Goal: Task Accomplishment & Management: Use online tool/utility

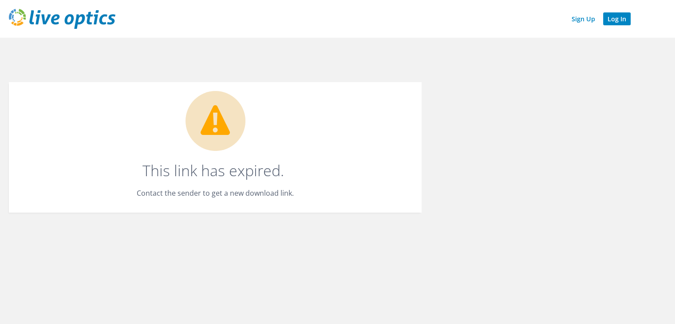
click at [616, 21] on link "Log In" at bounding box center [617, 18] width 28 height 13
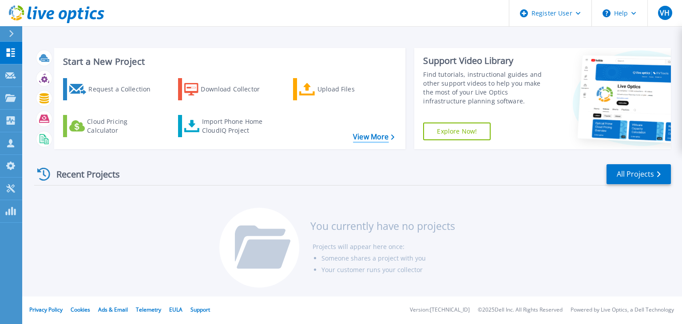
click at [362, 134] on link "View More" at bounding box center [373, 137] width 41 height 8
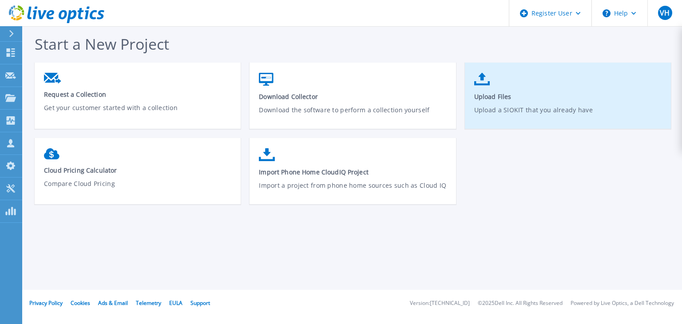
click at [482, 81] on icon at bounding box center [482, 79] width 16 height 13
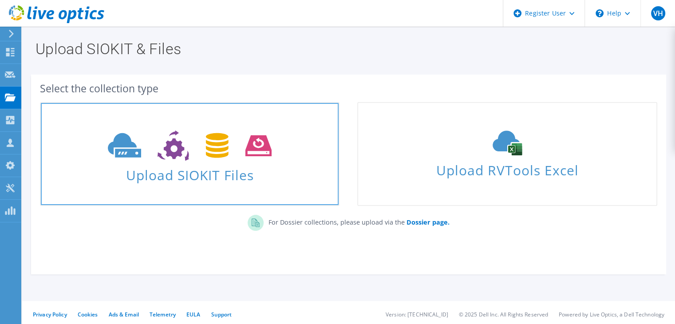
click at [186, 170] on span "Upload SIOKIT Files" at bounding box center [190, 172] width 298 height 19
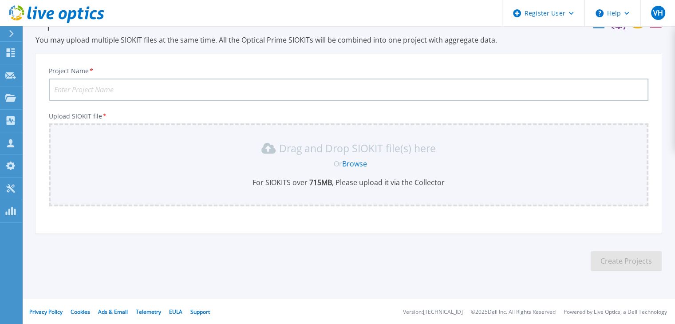
scroll to position [29, 0]
click at [351, 162] on link "Browse" at bounding box center [354, 163] width 25 height 10
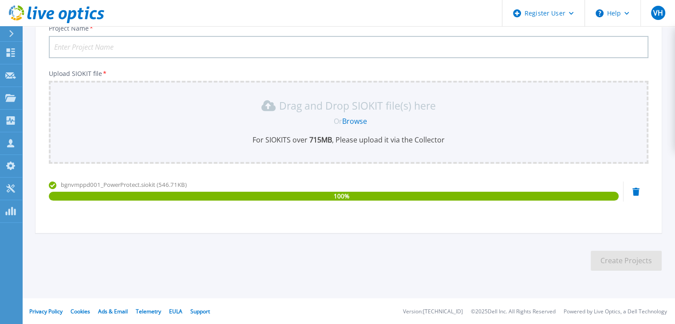
scroll to position [0, 0]
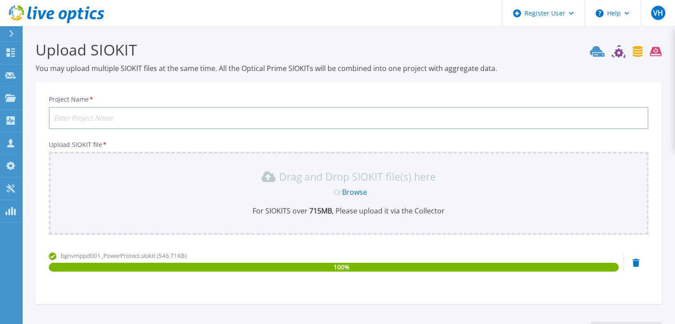
click at [165, 120] on input "Project Name *" at bounding box center [349, 118] width 600 height 22
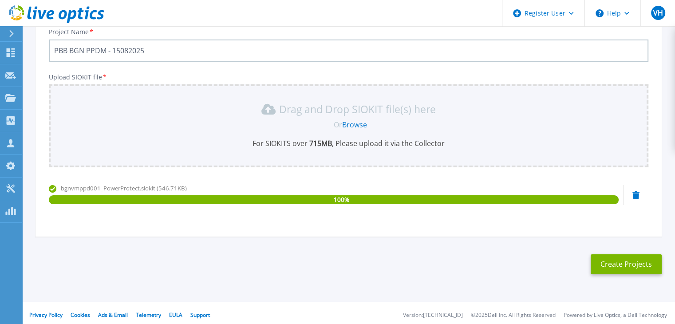
scroll to position [71, 0]
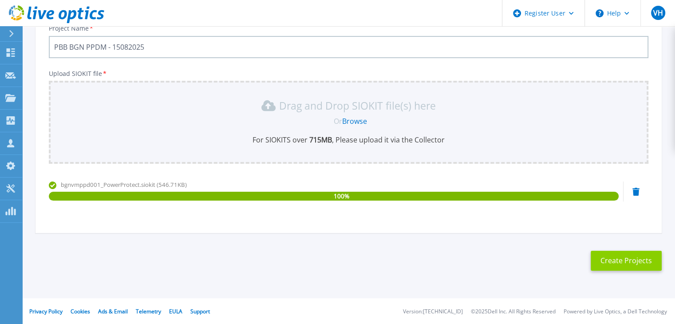
type input "PBB BGN PPDM - 15082025"
click at [625, 263] on button "Create Projects" at bounding box center [626, 261] width 71 height 20
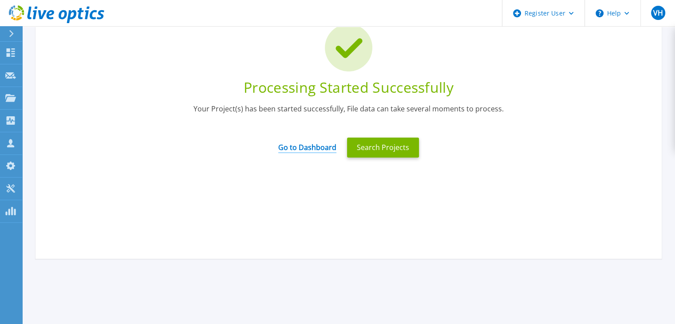
click at [317, 149] on link "Go to Dashboard" at bounding box center [307, 144] width 58 height 17
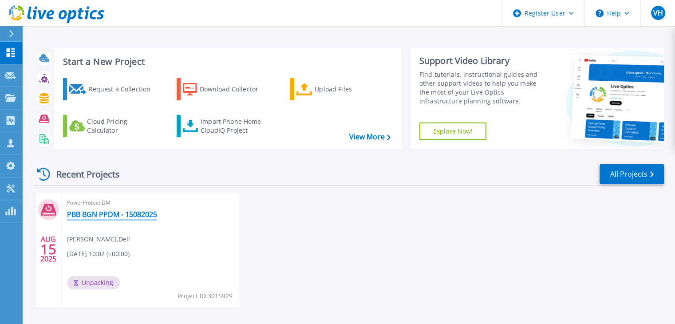
click at [98, 216] on link "PBB BGN PPDM - 15082025" at bounding box center [112, 214] width 90 height 9
click at [99, 212] on link "PBB BGN PPDM - 15082025" at bounding box center [112, 214] width 90 height 9
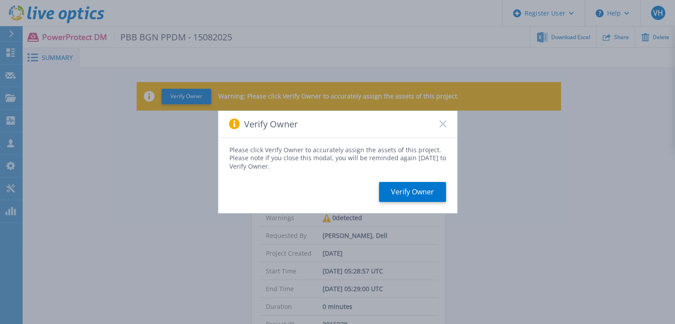
click at [442, 123] on rect at bounding box center [443, 124] width 8 height 8
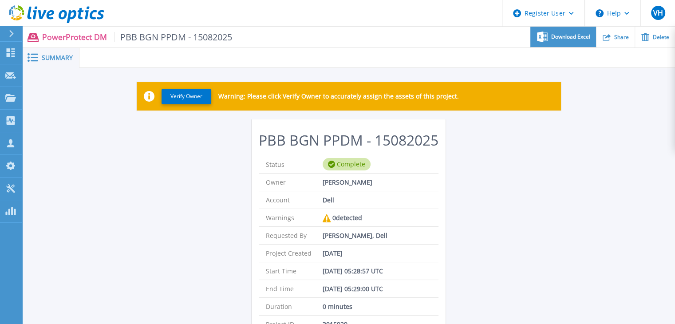
click at [558, 40] on span "Download Excel" at bounding box center [570, 36] width 39 height 5
